Goal: Check status: Check status

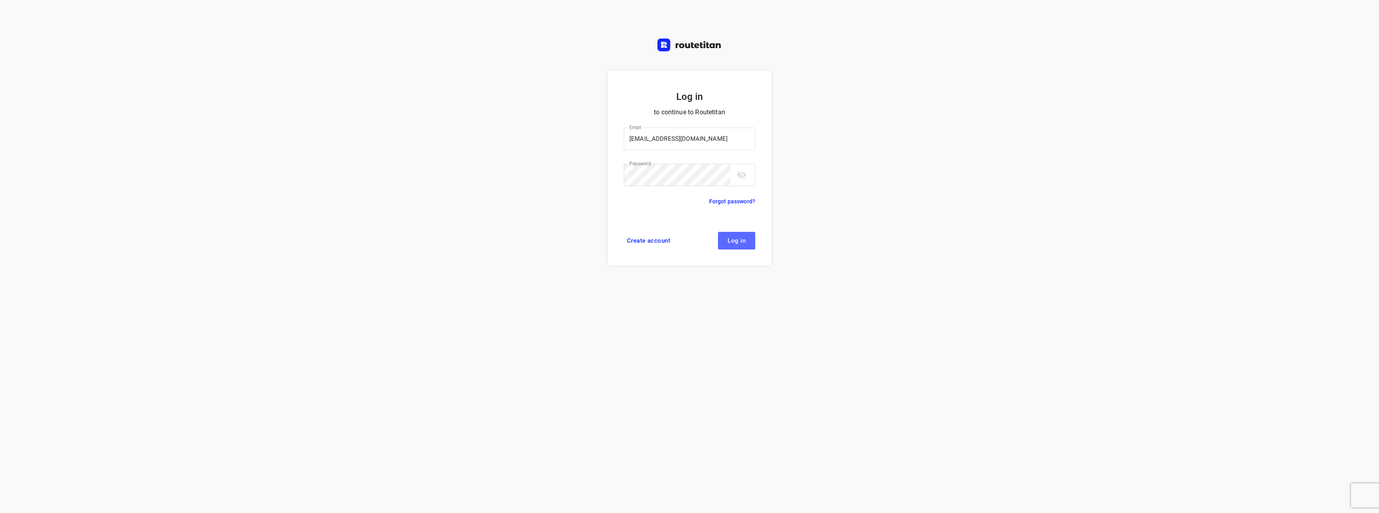
click at [746, 241] on button "Log in" at bounding box center [736, 241] width 37 height 18
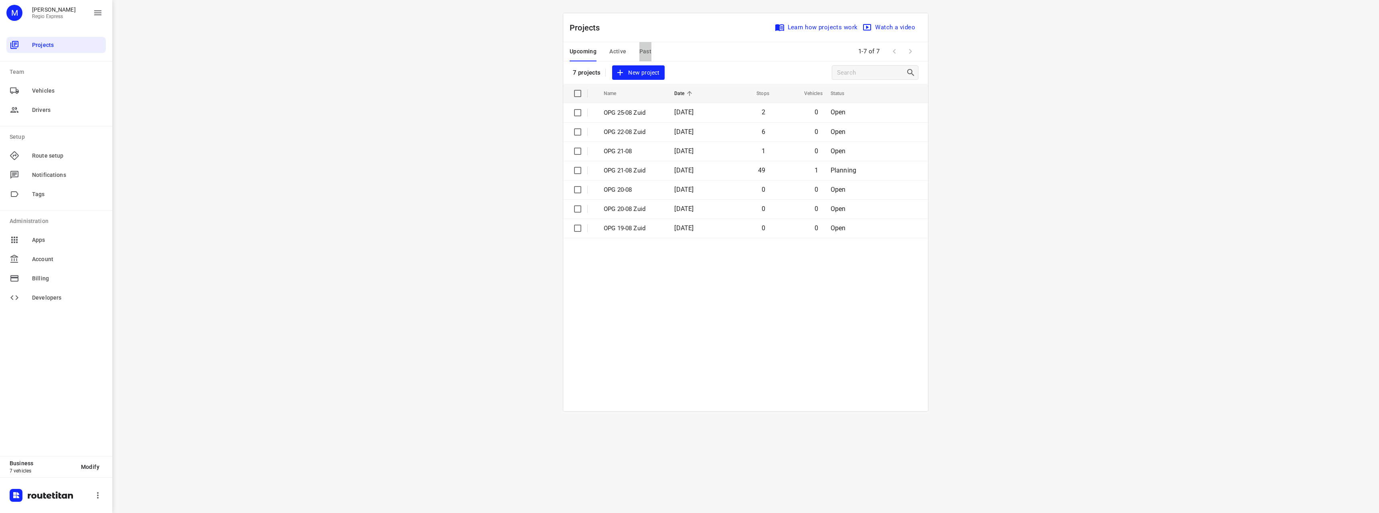
click at [649, 51] on span "Past" at bounding box center [645, 52] width 12 height 10
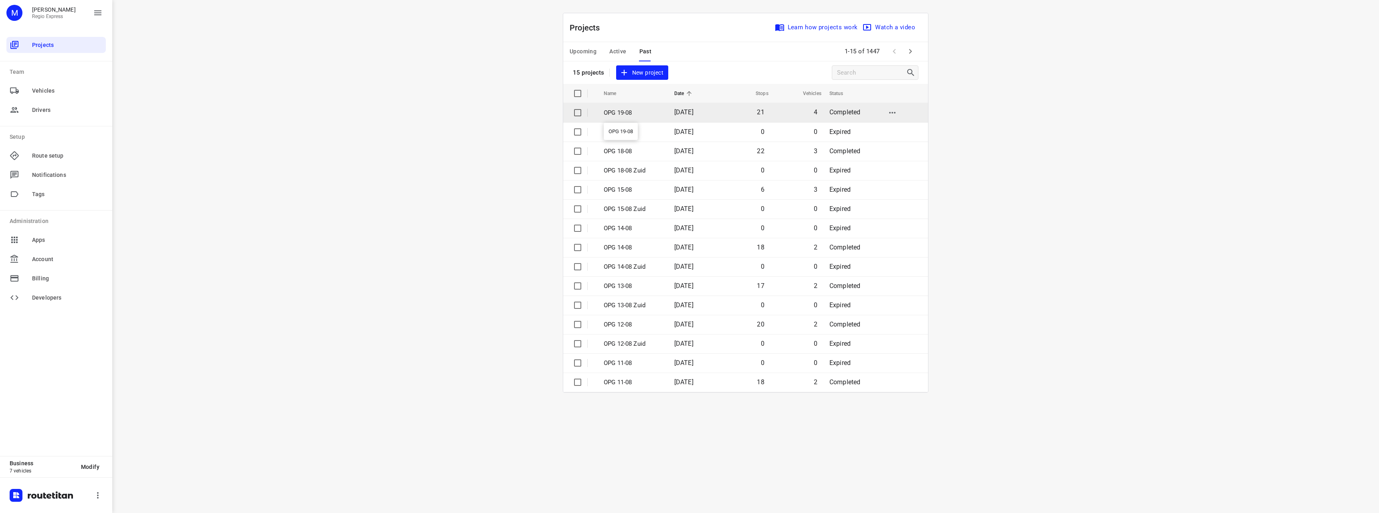
click at [637, 113] on p "OPG 19-08" at bounding box center [633, 112] width 59 height 9
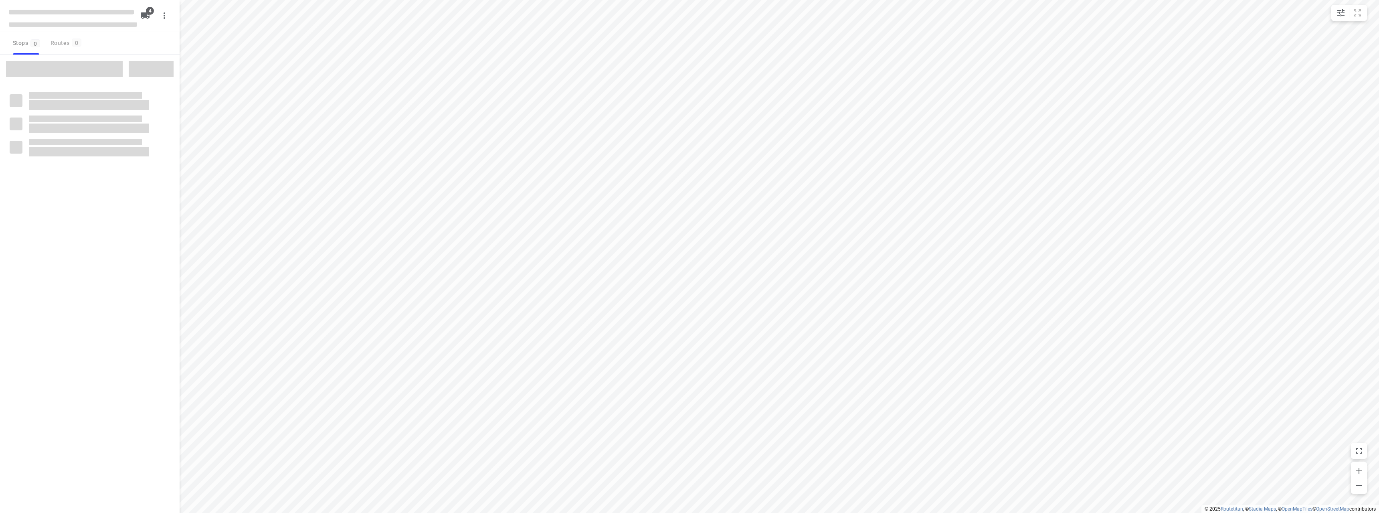
type input "distance"
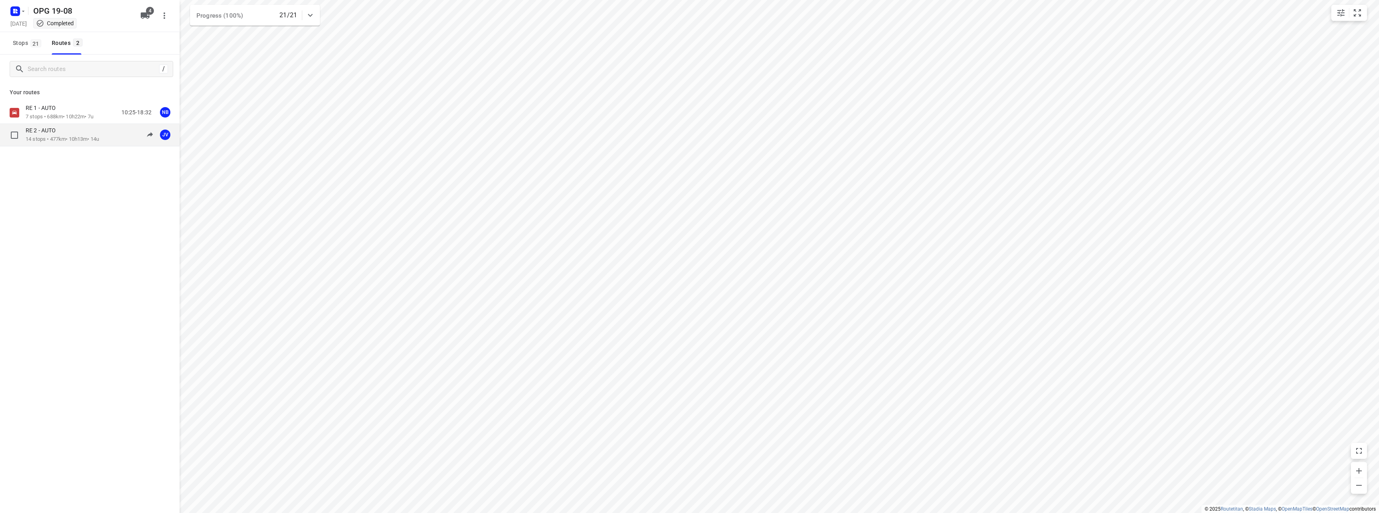
click at [88, 142] on p "14 stops • 477km • 10h13m • 14u" at bounding box center [62, 139] width 73 height 8
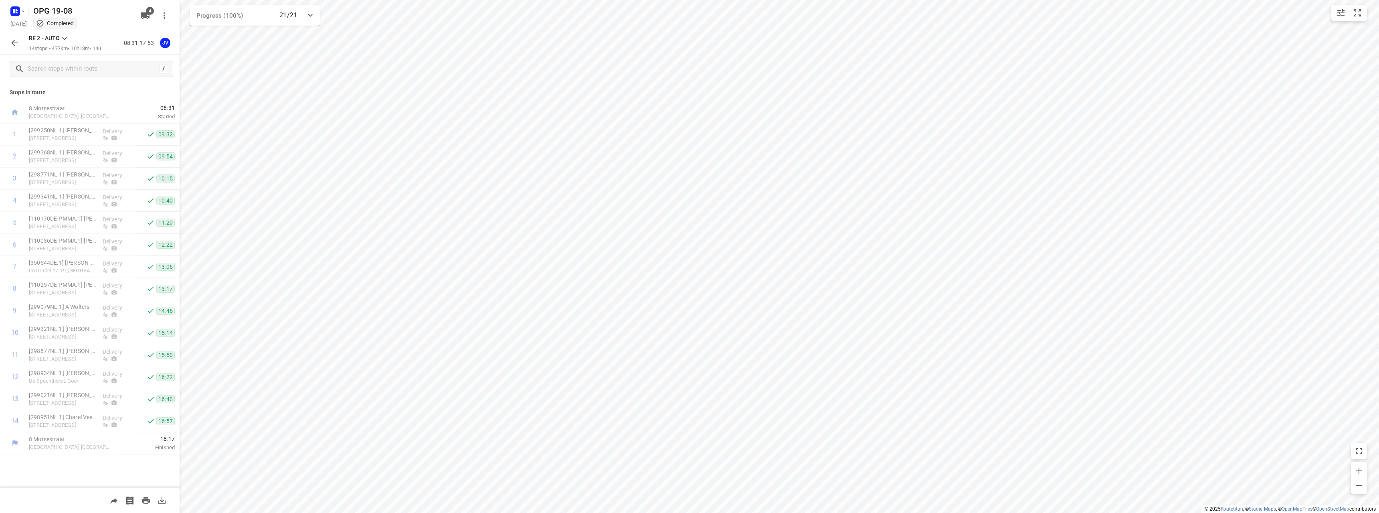
click at [1, 40] on div "RE 2 - AUTO 14 stops • 477km • 10h13m • 14u 08:31-17:53 JV" at bounding box center [90, 43] width 180 height 22
click at [11, 38] on button "button" at bounding box center [14, 43] width 16 height 16
